Goal: Transaction & Acquisition: Purchase product/service

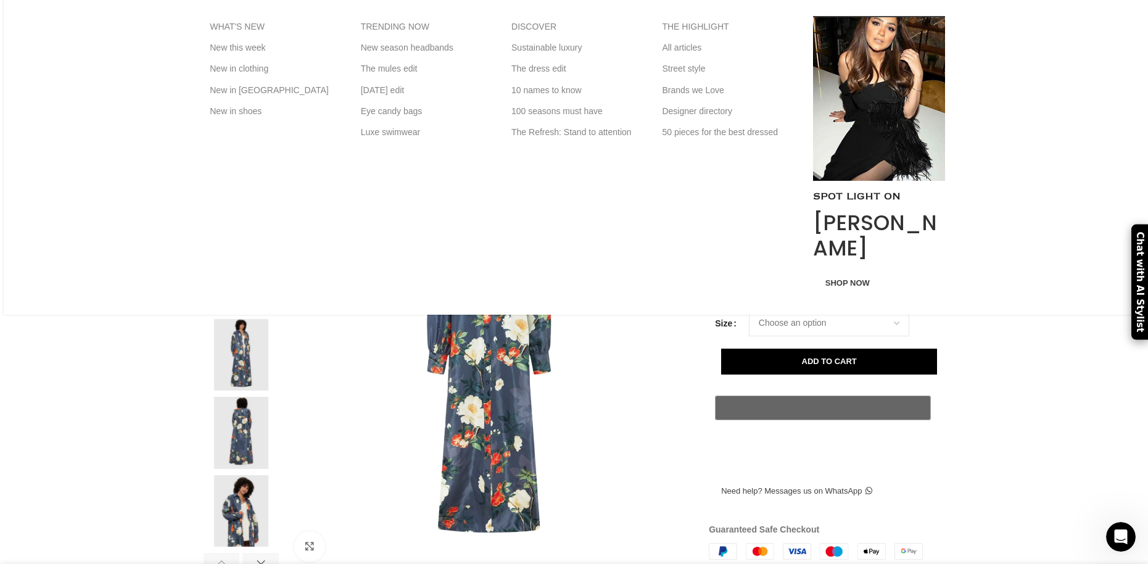
scroll to position [123, 0]
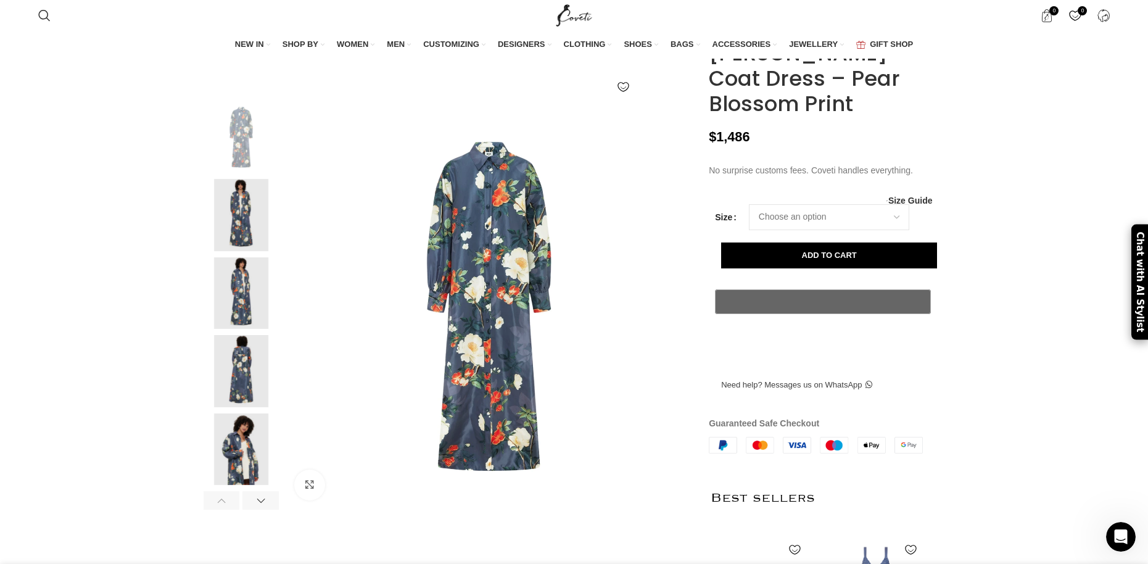
click at [241, 385] on img at bounding box center [241, 371] width 75 height 72
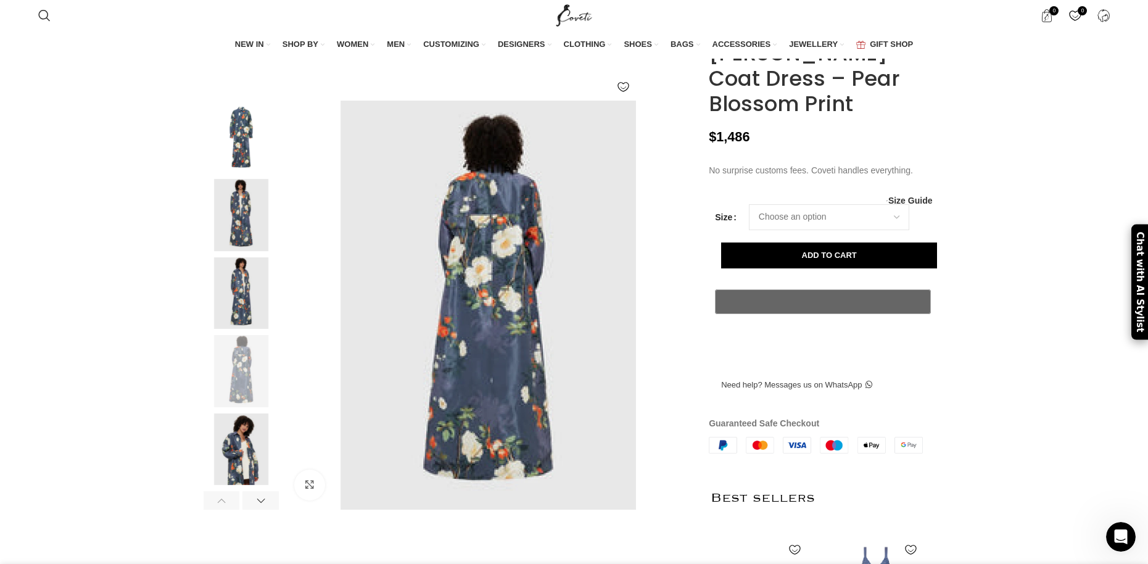
scroll to position [0, 1169]
click at [233, 485] on img at bounding box center [241, 449] width 75 height 72
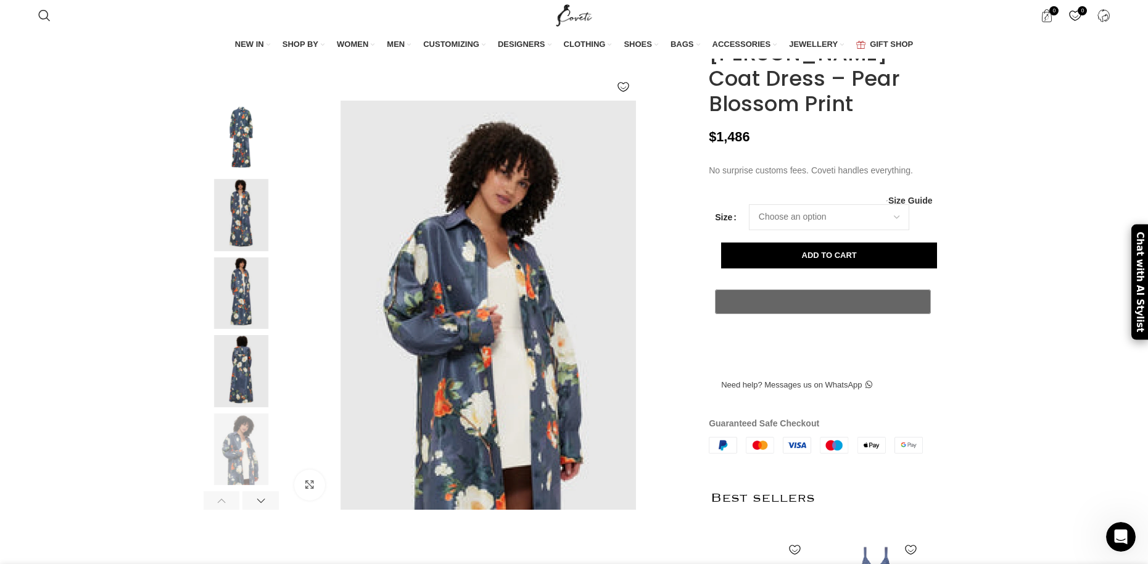
click at [240, 146] on img at bounding box center [241, 137] width 75 height 72
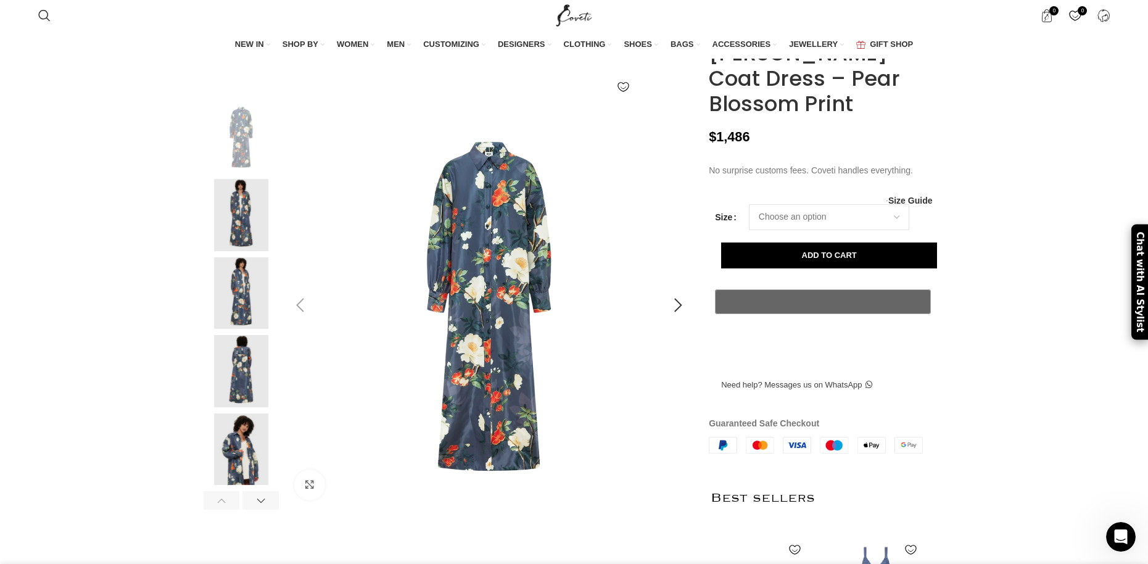
scroll to position [0, 1818]
click at [251, 309] on img at bounding box center [241, 293] width 75 height 72
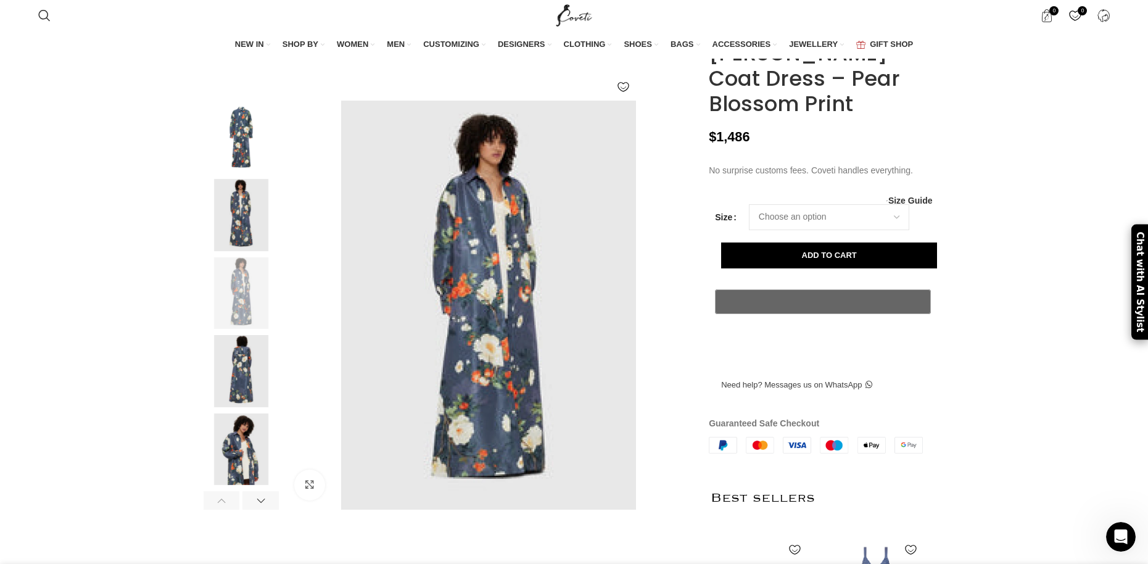
scroll to position [0, 1169]
click at [505, 431] on img at bounding box center [488, 305] width 409 height 409
click at [512, 376] on img at bounding box center [488, 305] width 409 height 409
click at [479, 360] on img at bounding box center [488, 305] width 409 height 409
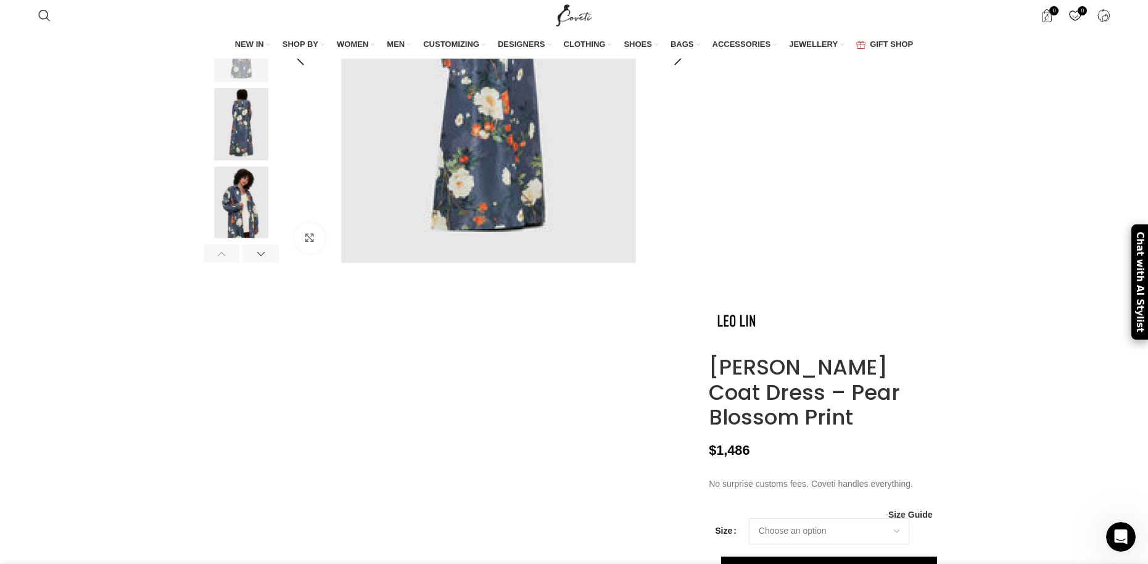
scroll to position [62, 0]
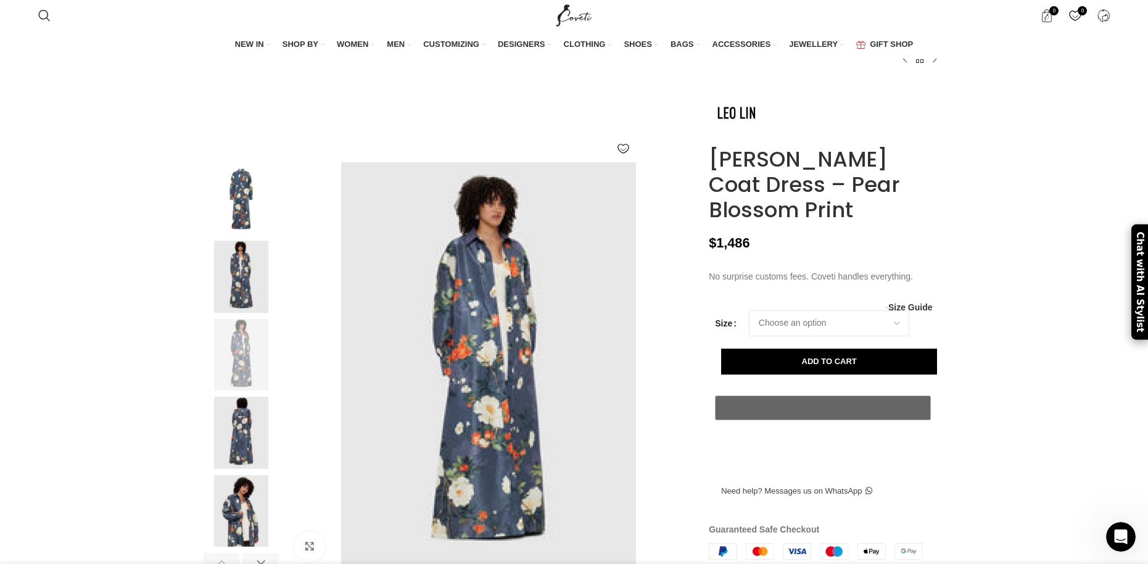
click at [244, 312] on img at bounding box center [241, 277] width 75 height 72
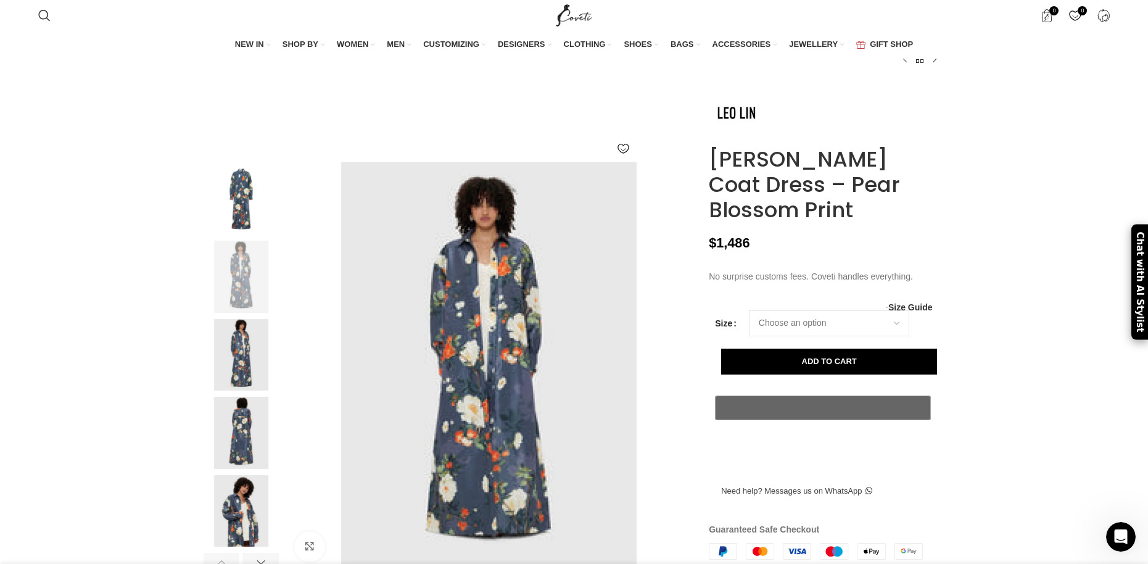
click at [248, 456] on img at bounding box center [241, 433] width 75 height 72
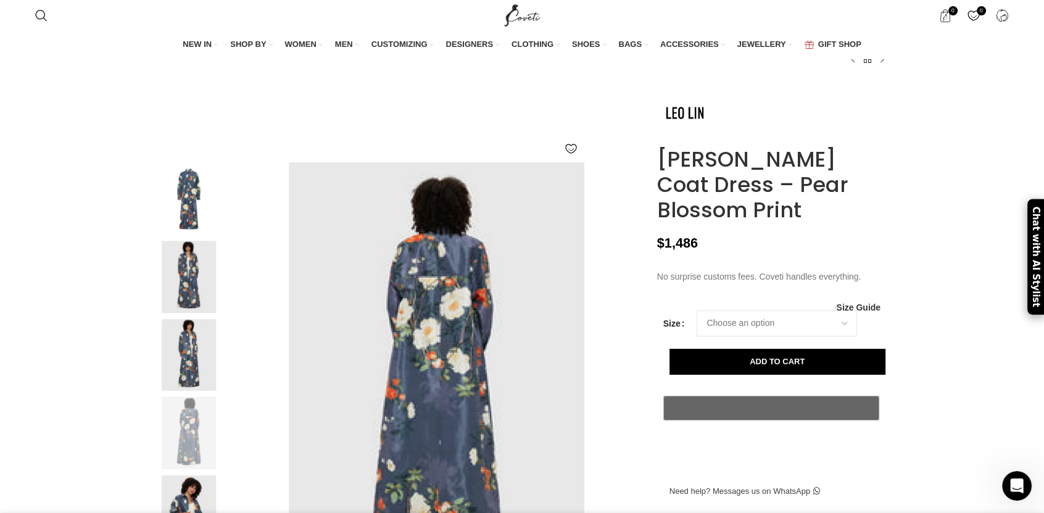
click at [204, 299] on img at bounding box center [188, 277] width 75 height 72
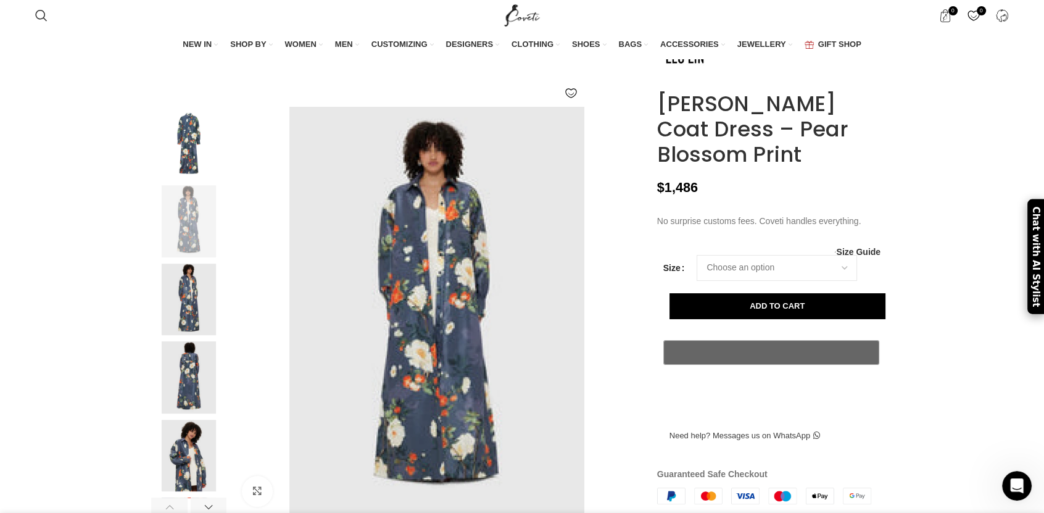
scroll to position [230, 0]
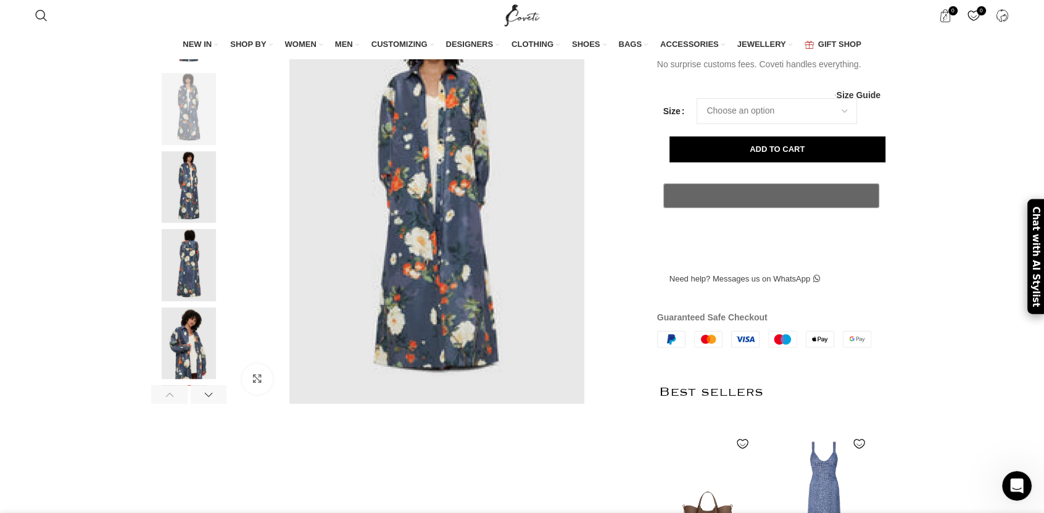
click at [197, 301] on img at bounding box center [188, 265] width 75 height 72
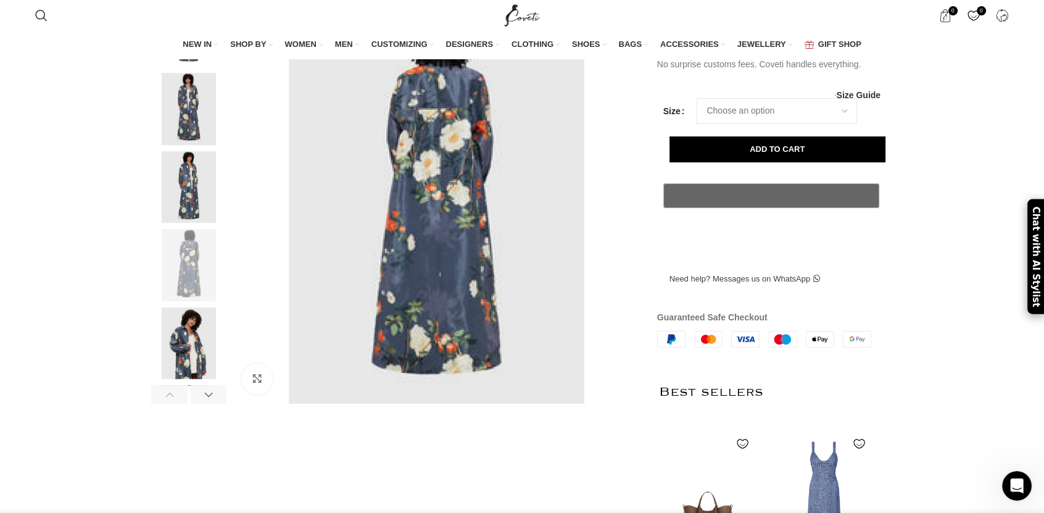
click at [191, 358] on img at bounding box center [188, 343] width 75 height 72
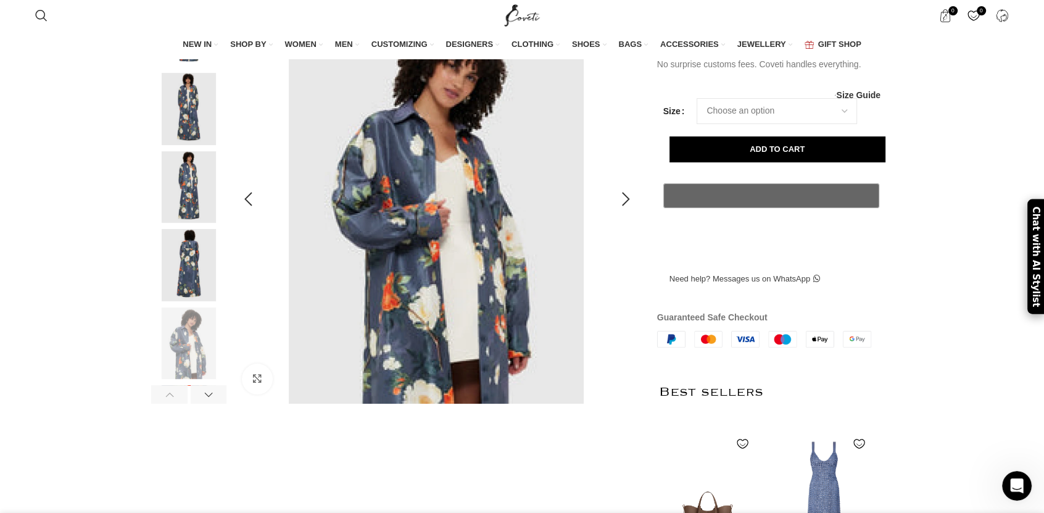
click at [440, 279] on img at bounding box center [436, 198] width 409 height 409
click at [439, 243] on img at bounding box center [436, 198] width 409 height 409
